Goal: Information Seeking & Learning: Learn about a topic

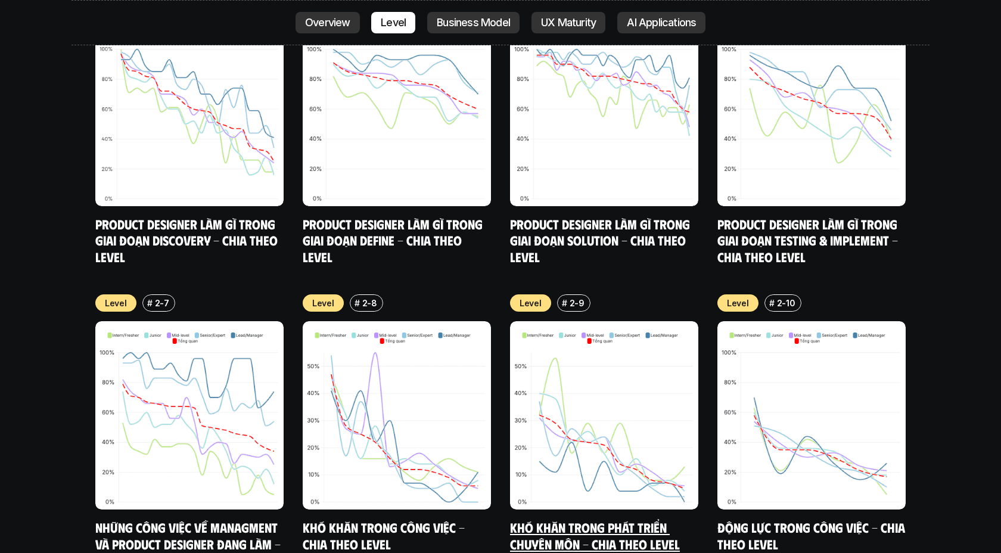
scroll to position [4542, 0]
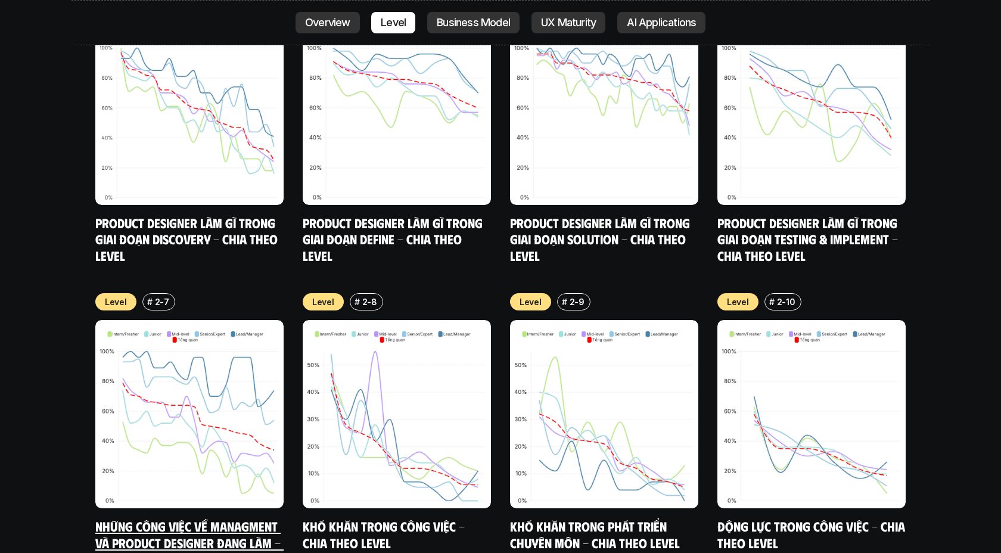
click at [160, 439] on img at bounding box center [189, 414] width 188 height 188
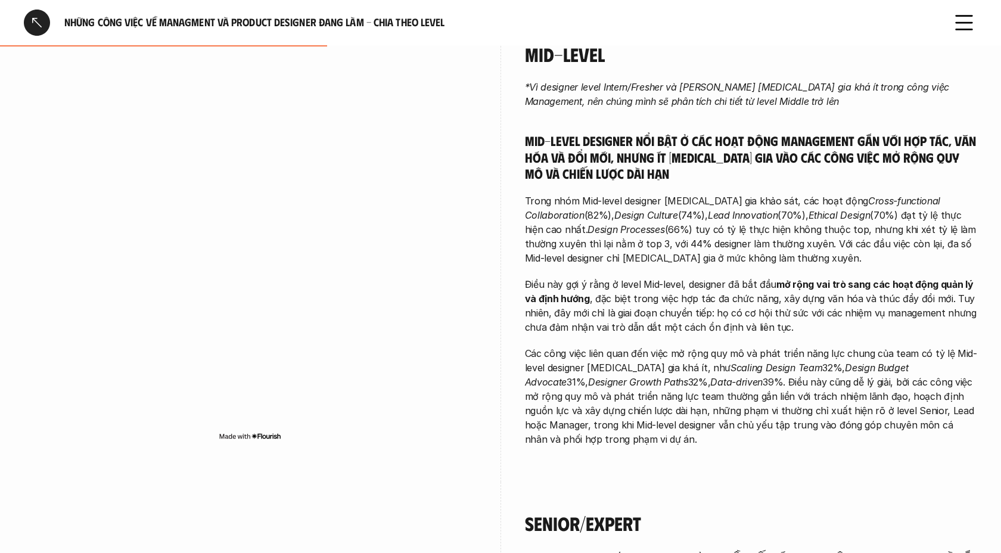
scroll to position [766, 0]
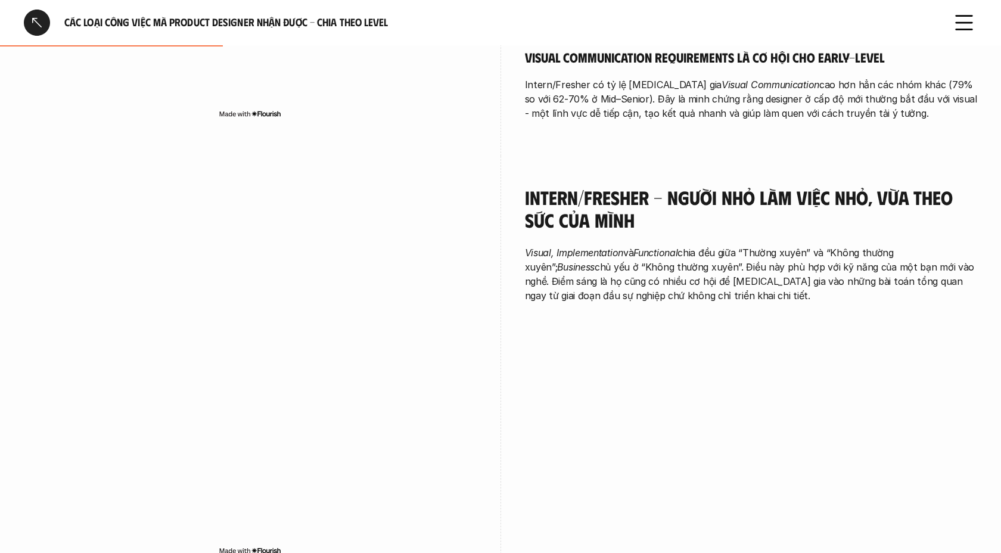
scroll to position [751, 0]
